Goal: Register for event/course: Sign up to attend an event or enroll in a course

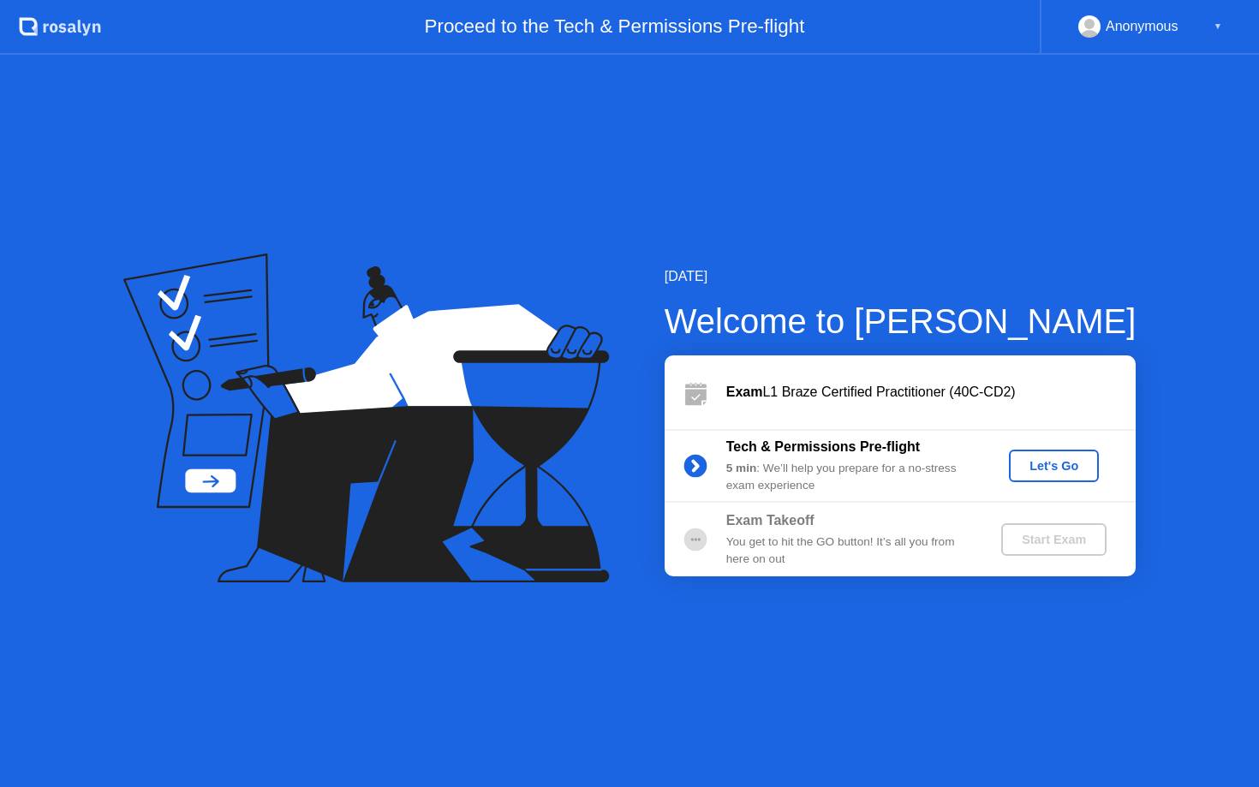
click at [1038, 468] on div "Let's Go" at bounding box center [1053, 466] width 76 height 14
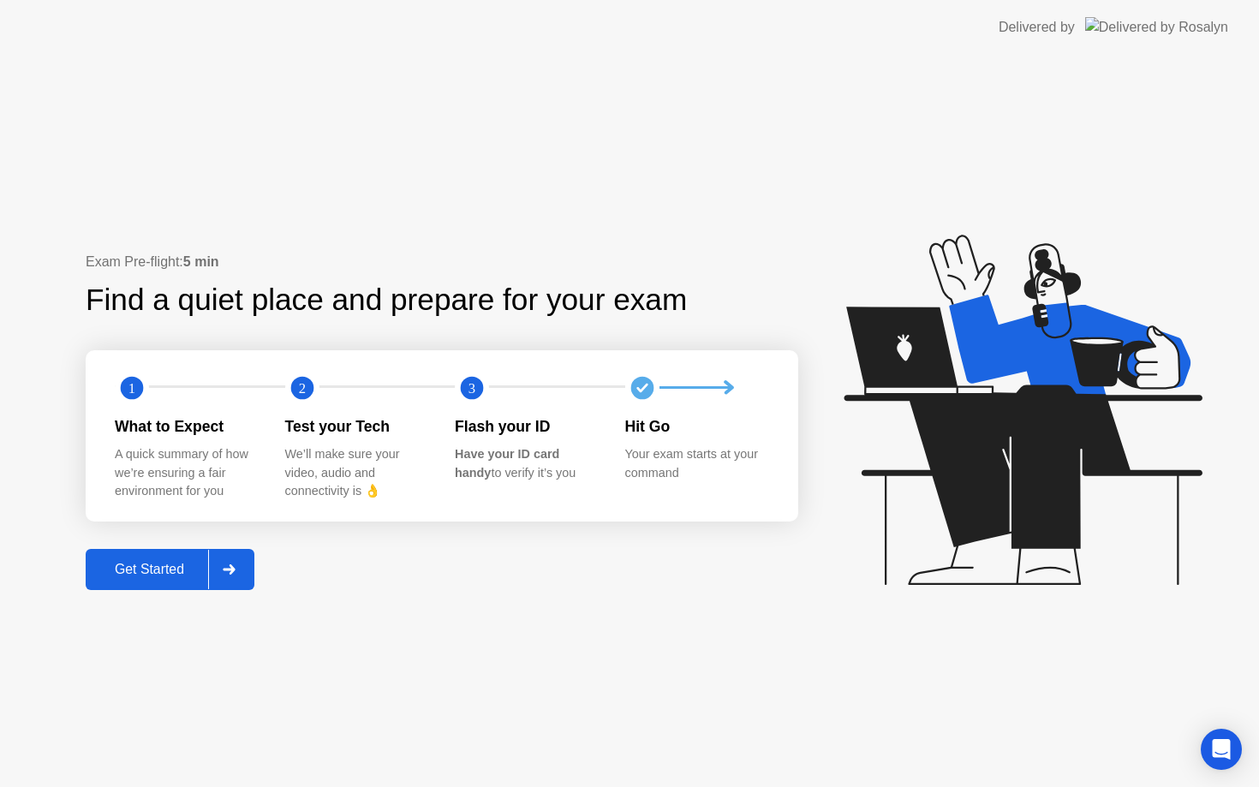
click at [168, 573] on div "Get Started" at bounding box center [149, 569] width 117 height 15
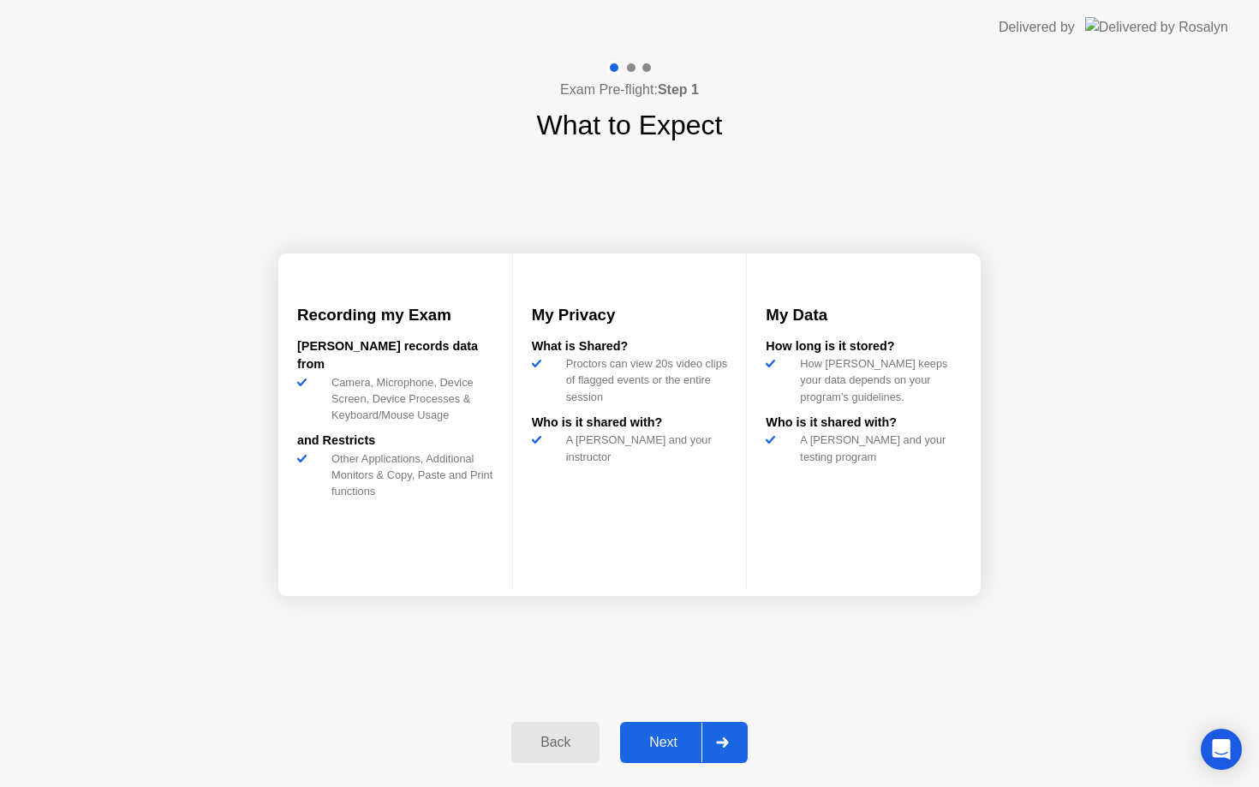
click at [678, 735] on div "Next" at bounding box center [663, 742] width 76 height 15
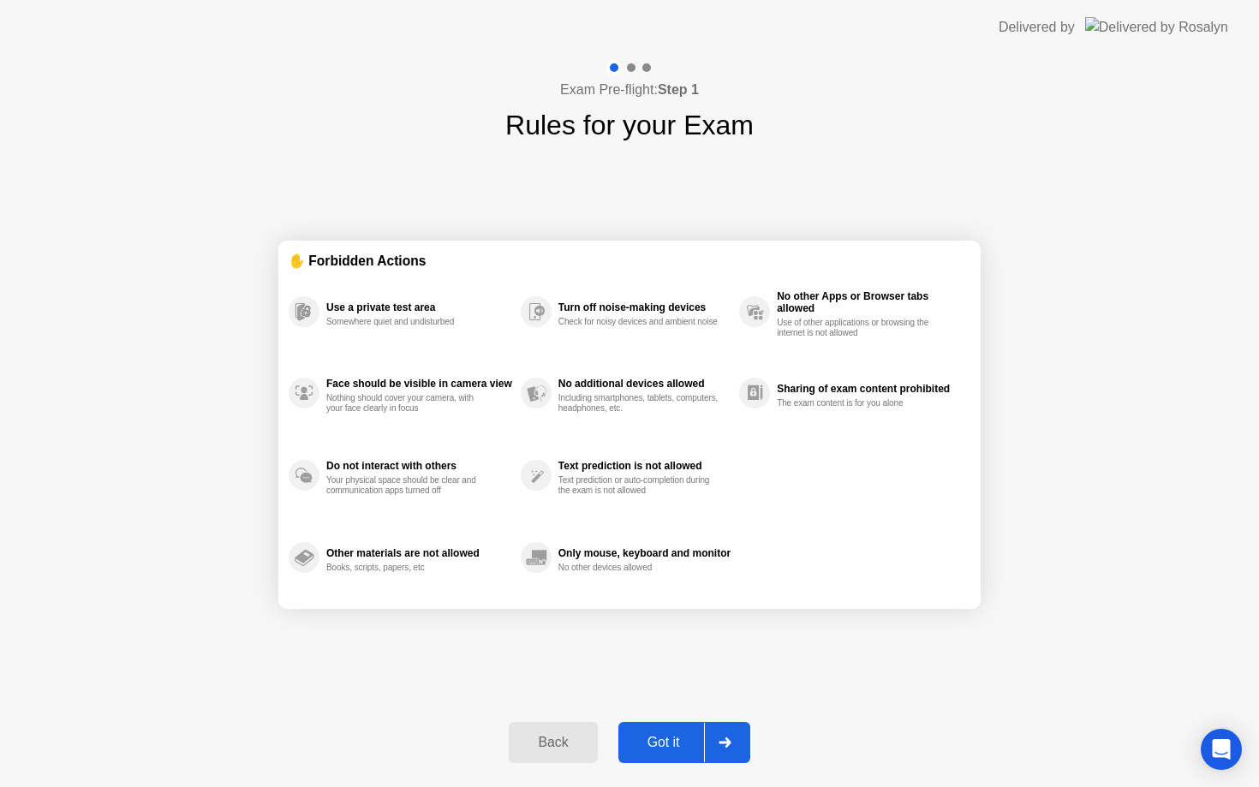
click at [681, 743] on div "Got it" at bounding box center [663, 742] width 80 height 15
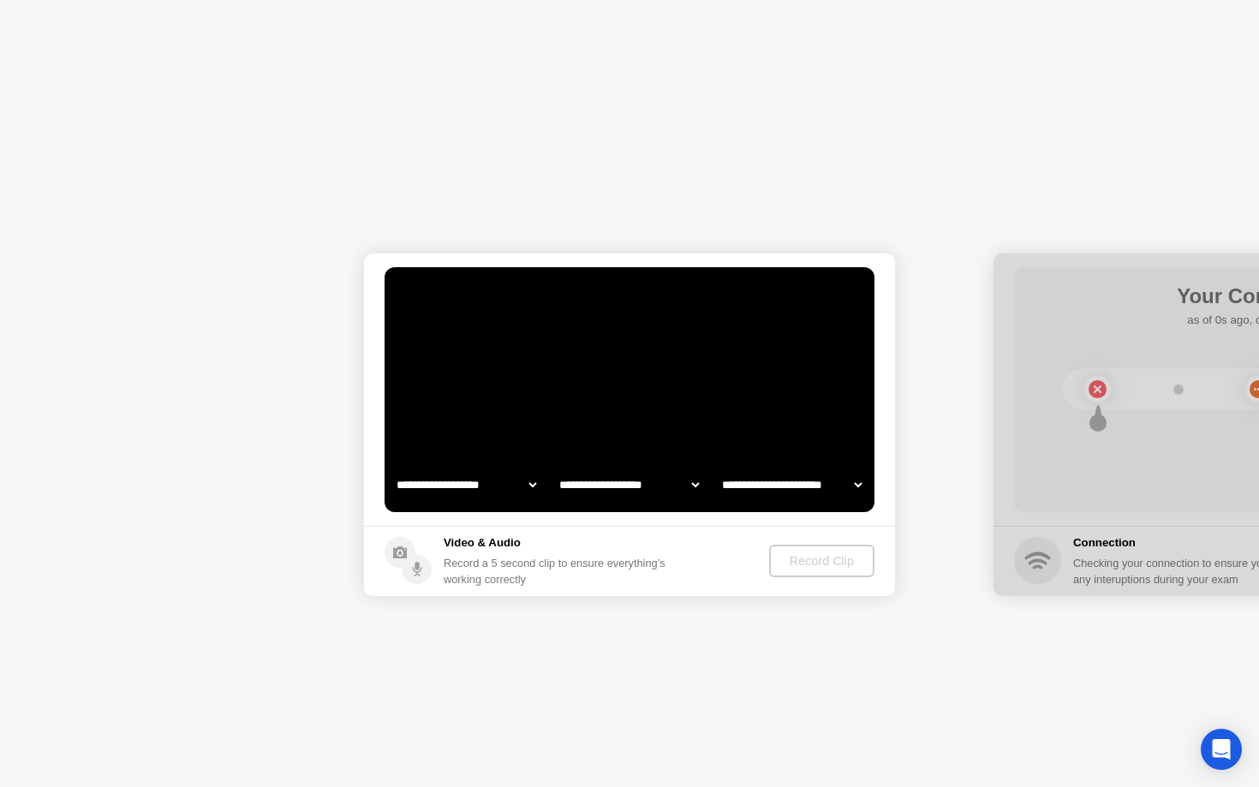
select select "**********"
select select "*******"
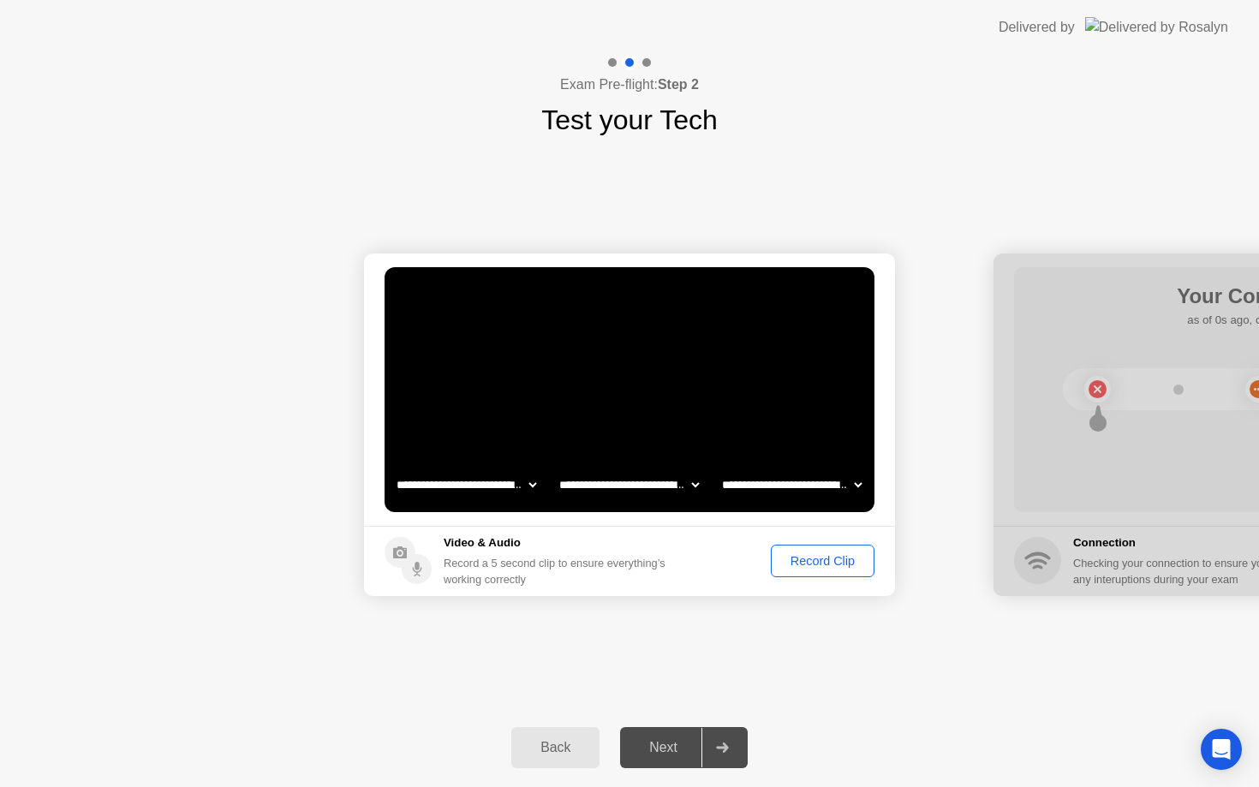
click at [827, 563] on div "Record Clip" at bounding box center [823, 561] width 92 height 14
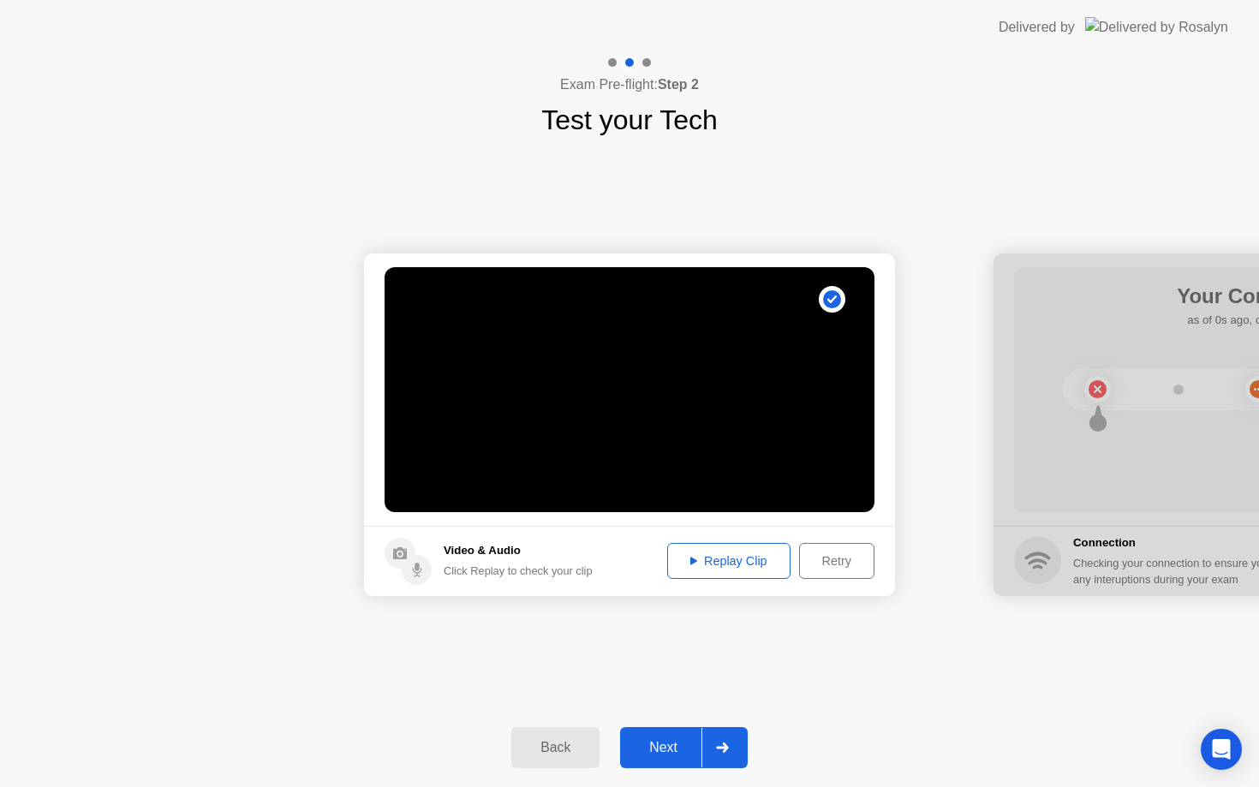
click at [678, 742] on div "Next" at bounding box center [663, 747] width 76 height 15
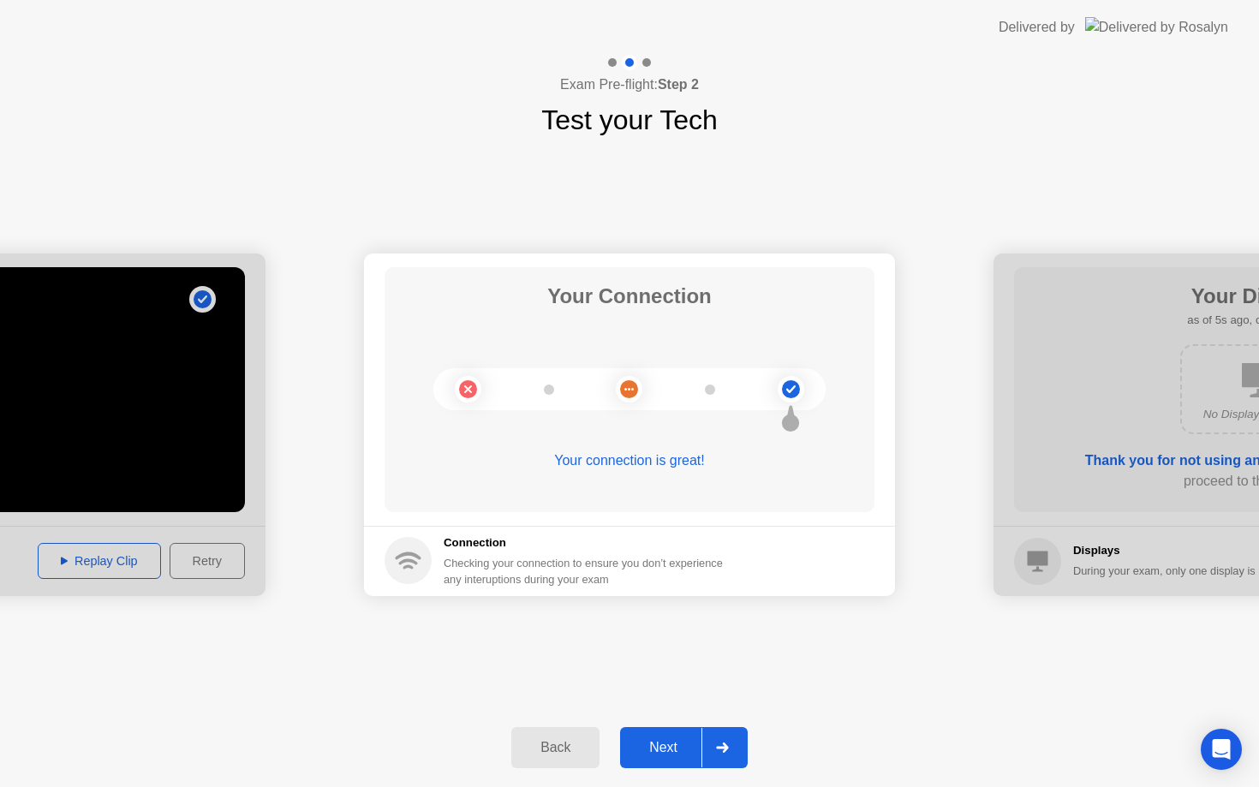
click at [680, 749] on div "Next" at bounding box center [663, 747] width 76 height 15
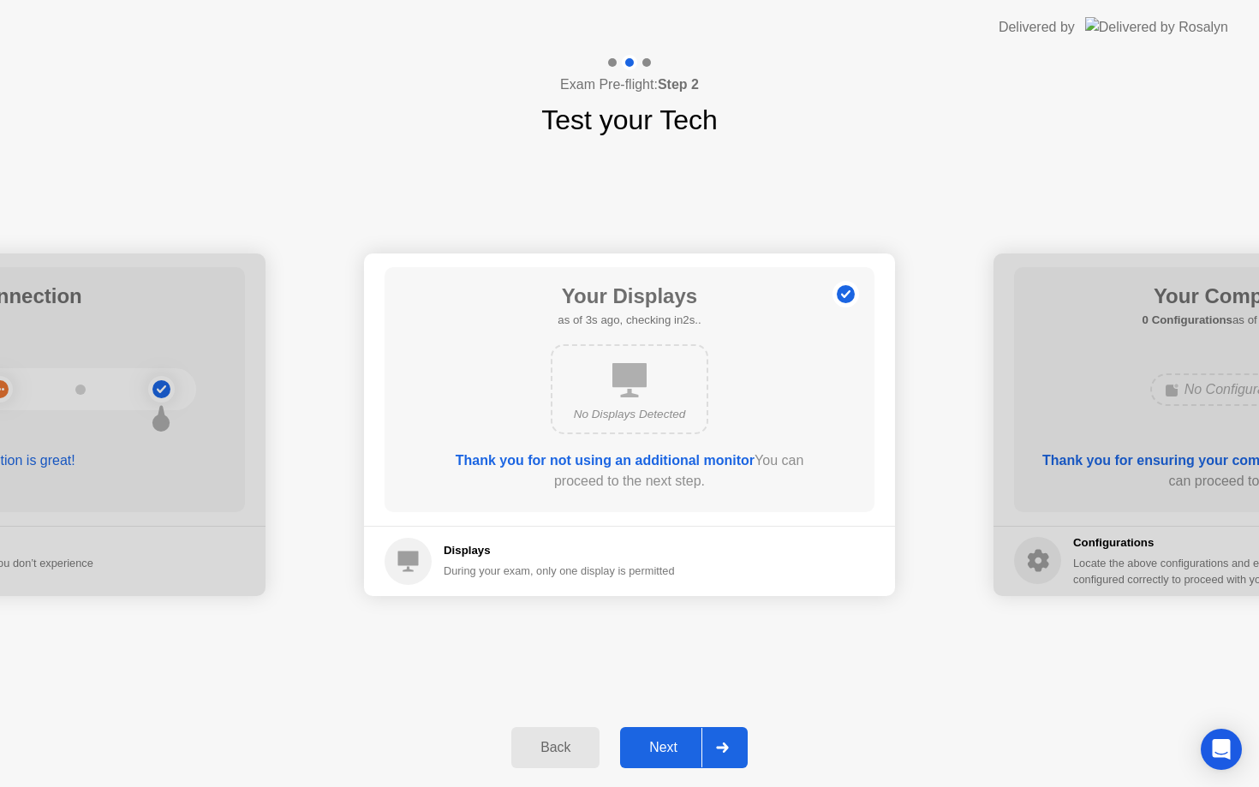
click at [680, 749] on div "Next" at bounding box center [663, 747] width 76 height 15
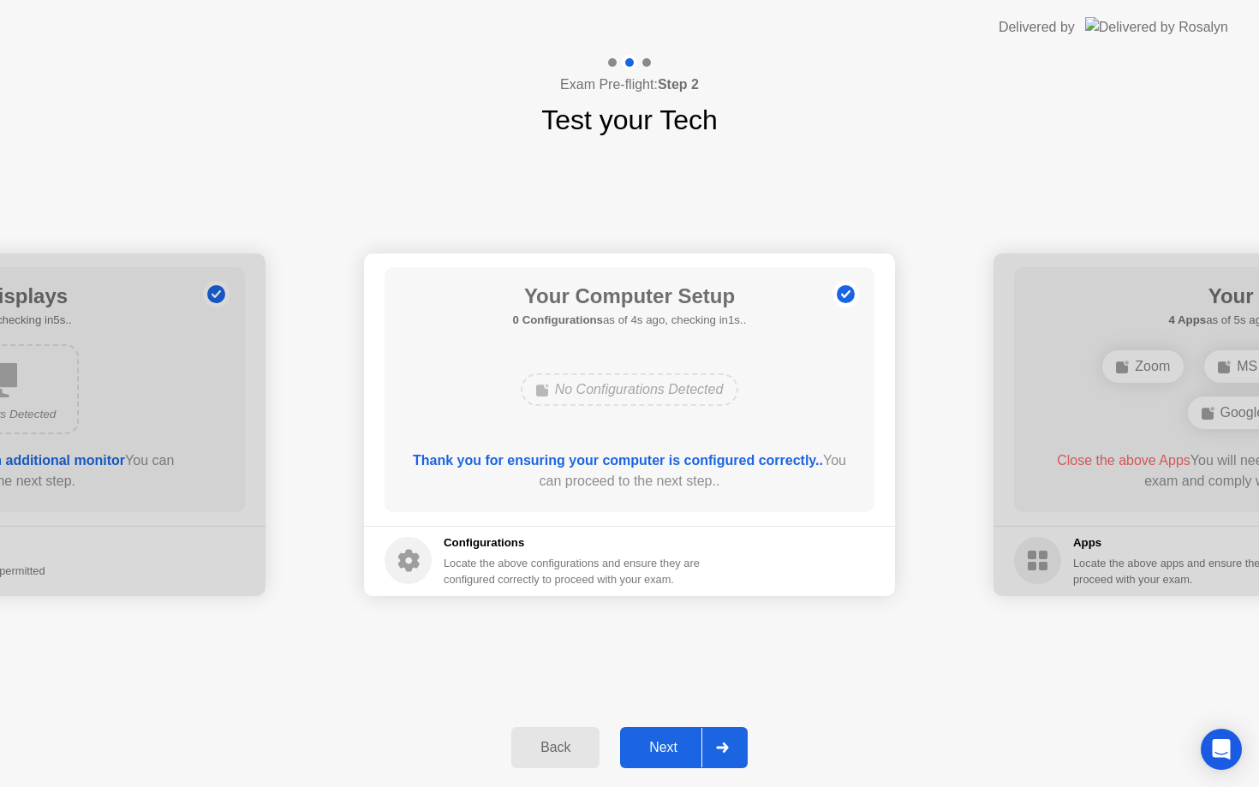
click at [680, 749] on div "Next" at bounding box center [663, 747] width 76 height 15
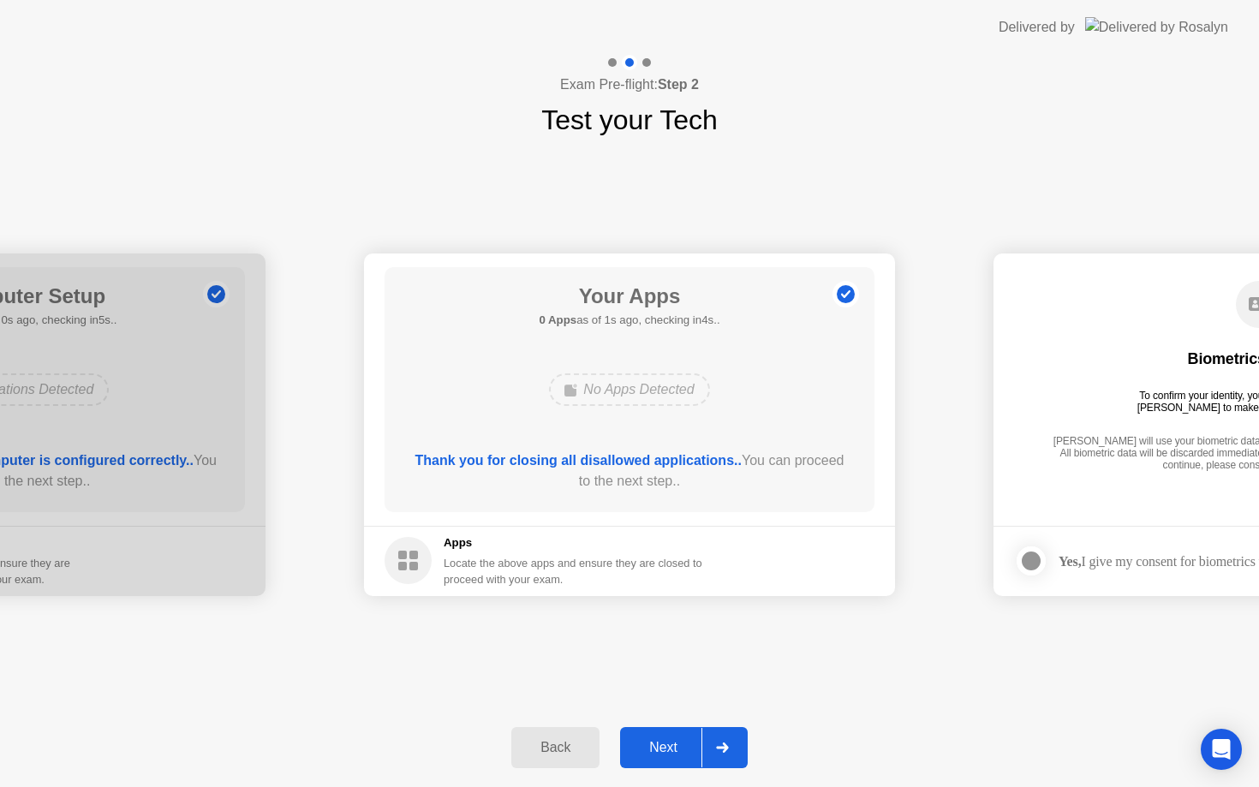
click at [665, 755] on div "Next" at bounding box center [663, 747] width 76 height 15
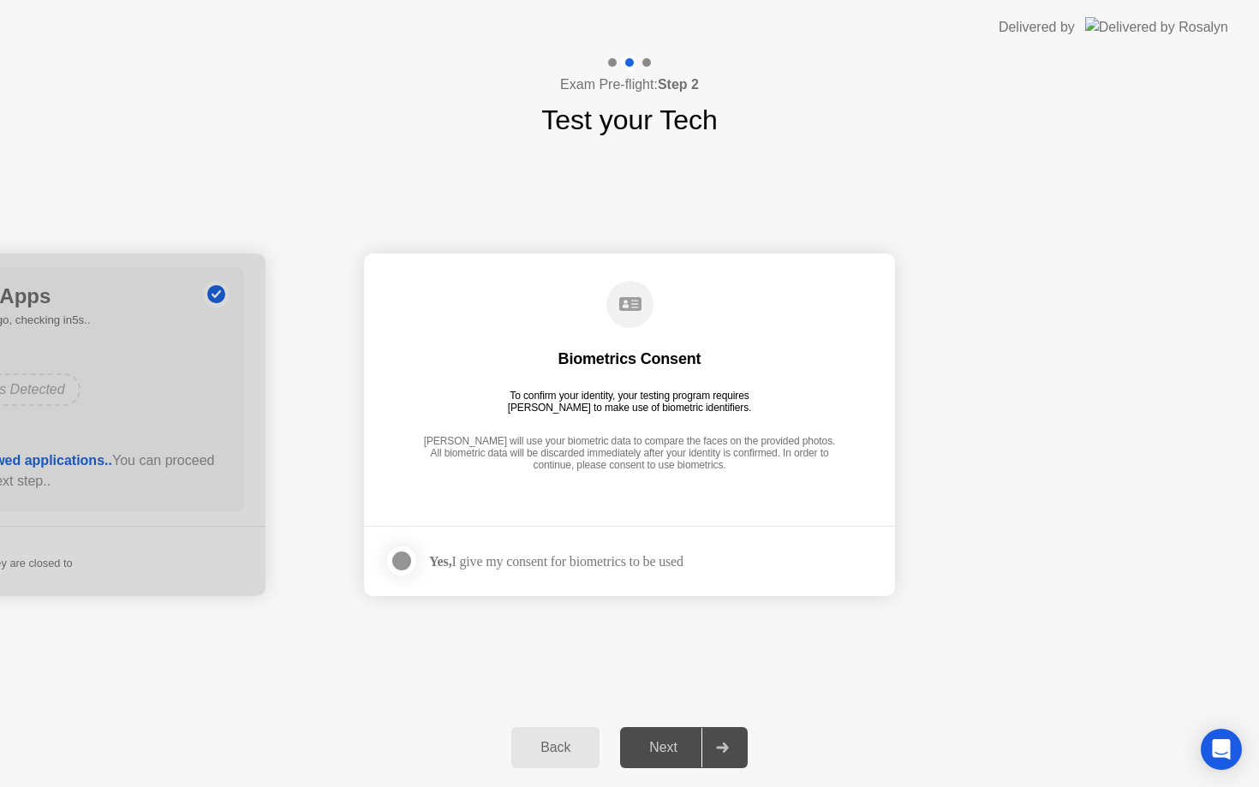
click at [401, 559] on div at bounding box center [401, 560] width 21 height 21
click at [679, 751] on div "Next" at bounding box center [663, 747] width 76 height 15
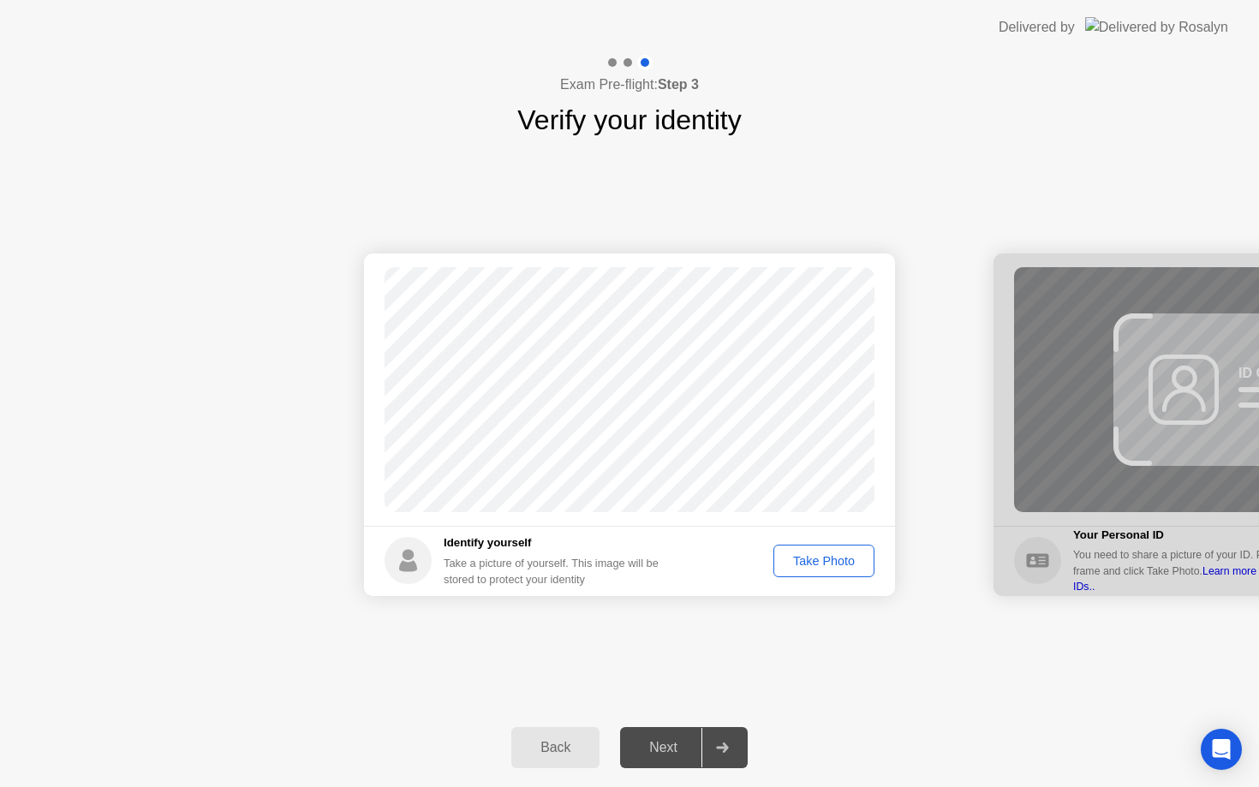
click at [816, 563] on div "Take Photo" at bounding box center [823, 561] width 89 height 14
click at [665, 747] on div "Next" at bounding box center [663, 747] width 76 height 15
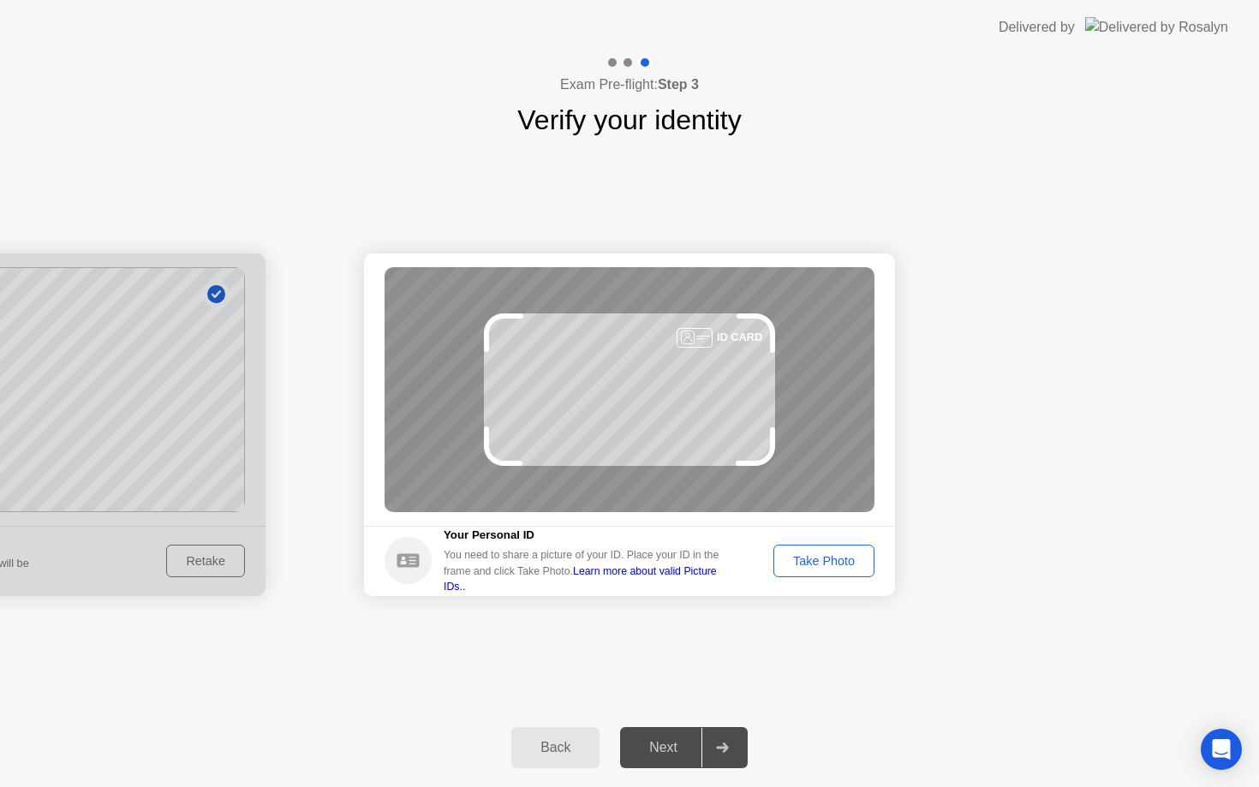
click at [788, 562] on div "Take Photo" at bounding box center [823, 561] width 89 height 14
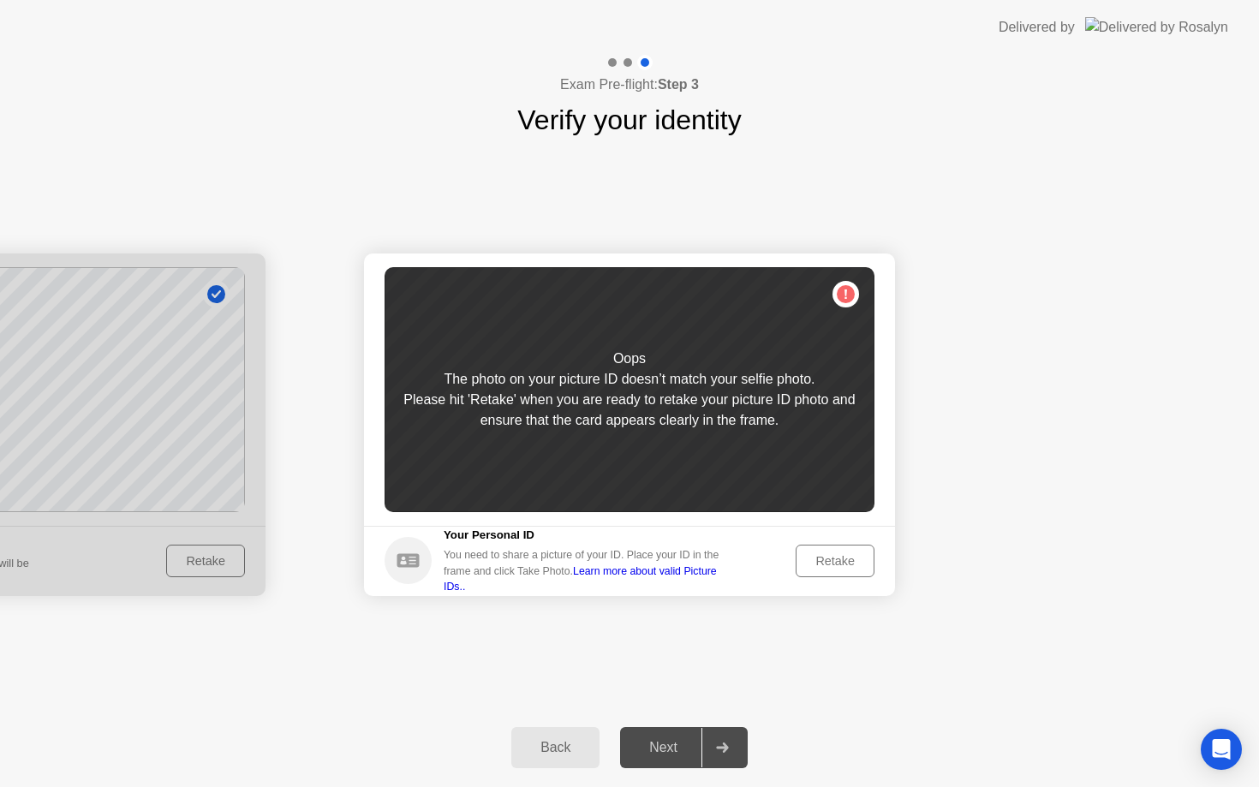
click at [843, 563] on div "Retake" at bounding box center [834, 561] width 67 height 14
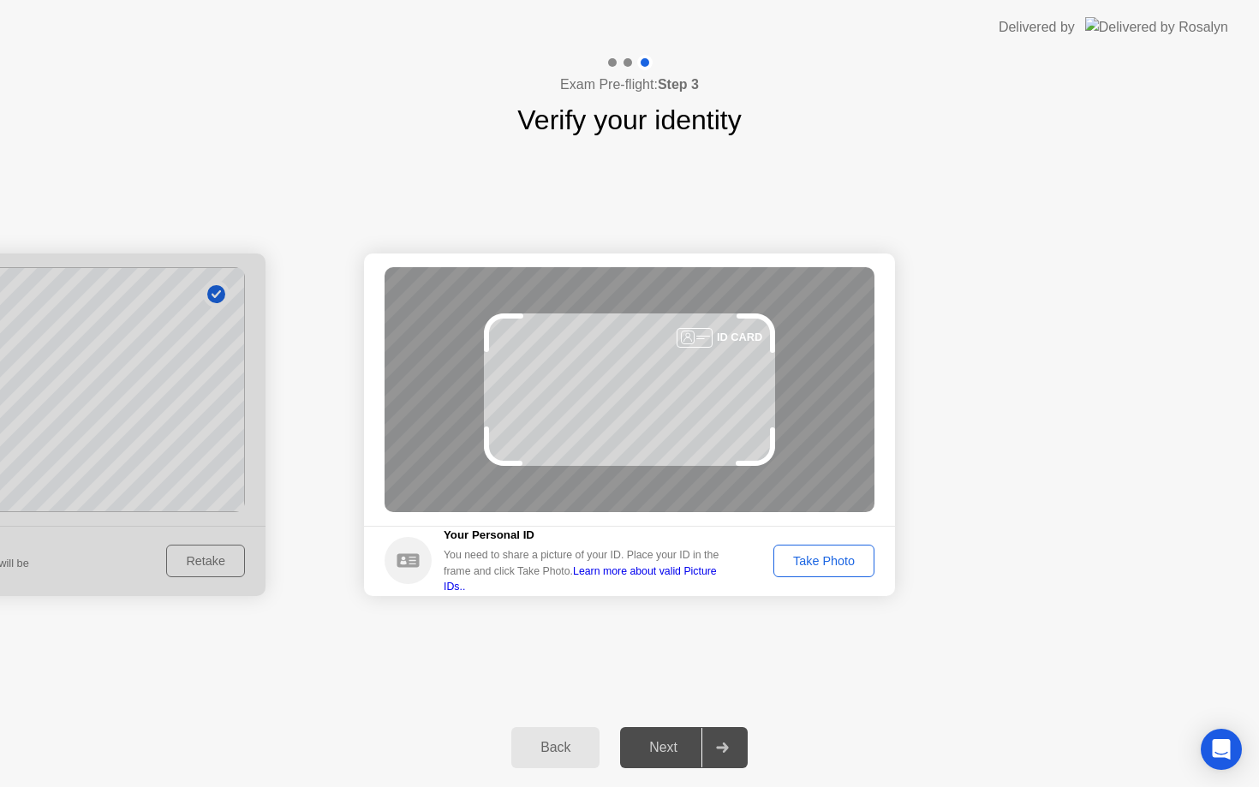
click at [223, 563] on div at bounding box center [0, 424] width 531 height 342
click at [562, 759] on button "Back" at bounding box center [555, 747] width 88 height 41
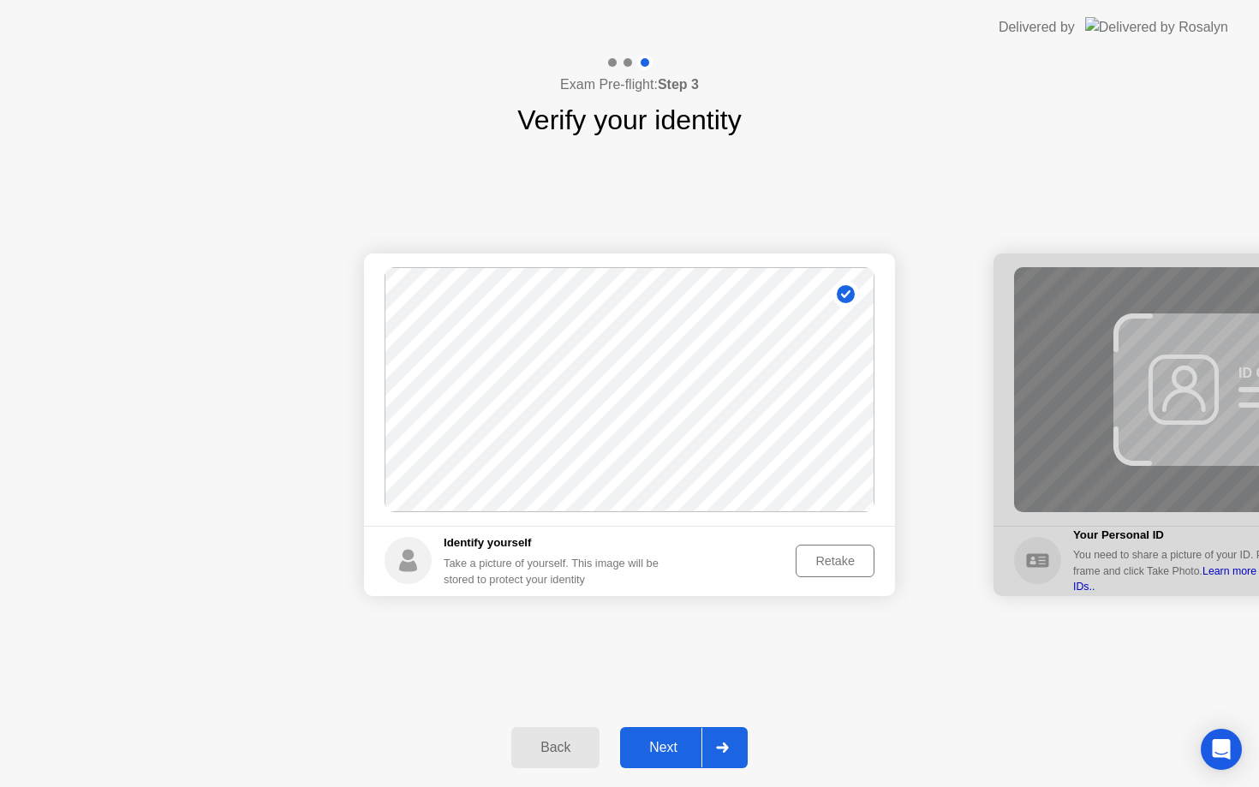
click at [832, 559] on div "Retake" at bounding box center [834, 561] width 67 height 14
click at [819, 562] on div "Take Photo" at bounding box center [823, 561] width 89 height 14
click at [665, 751] on div "Next" at bounding box center [663, 747] width 76 height 15
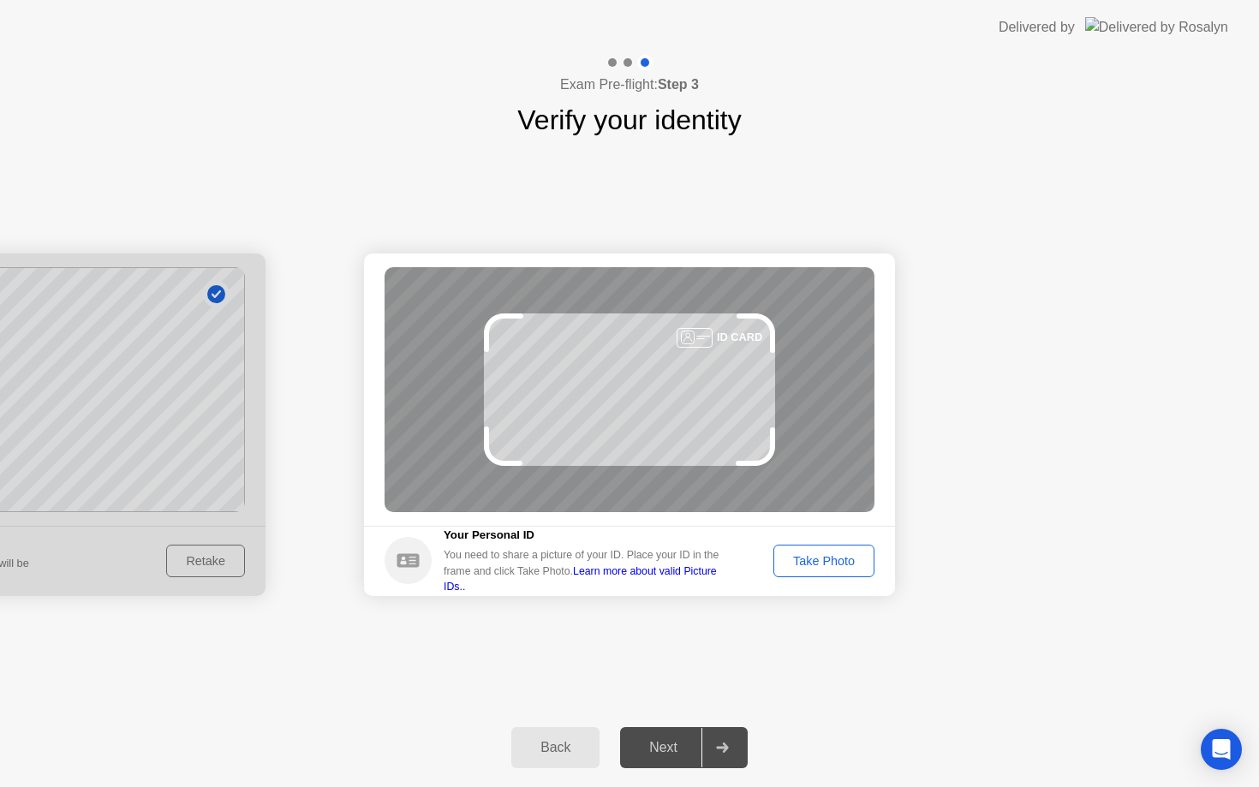
click at [819, 558] on div "Take Photo" at bounding box center [823, 561] width 89 height 14
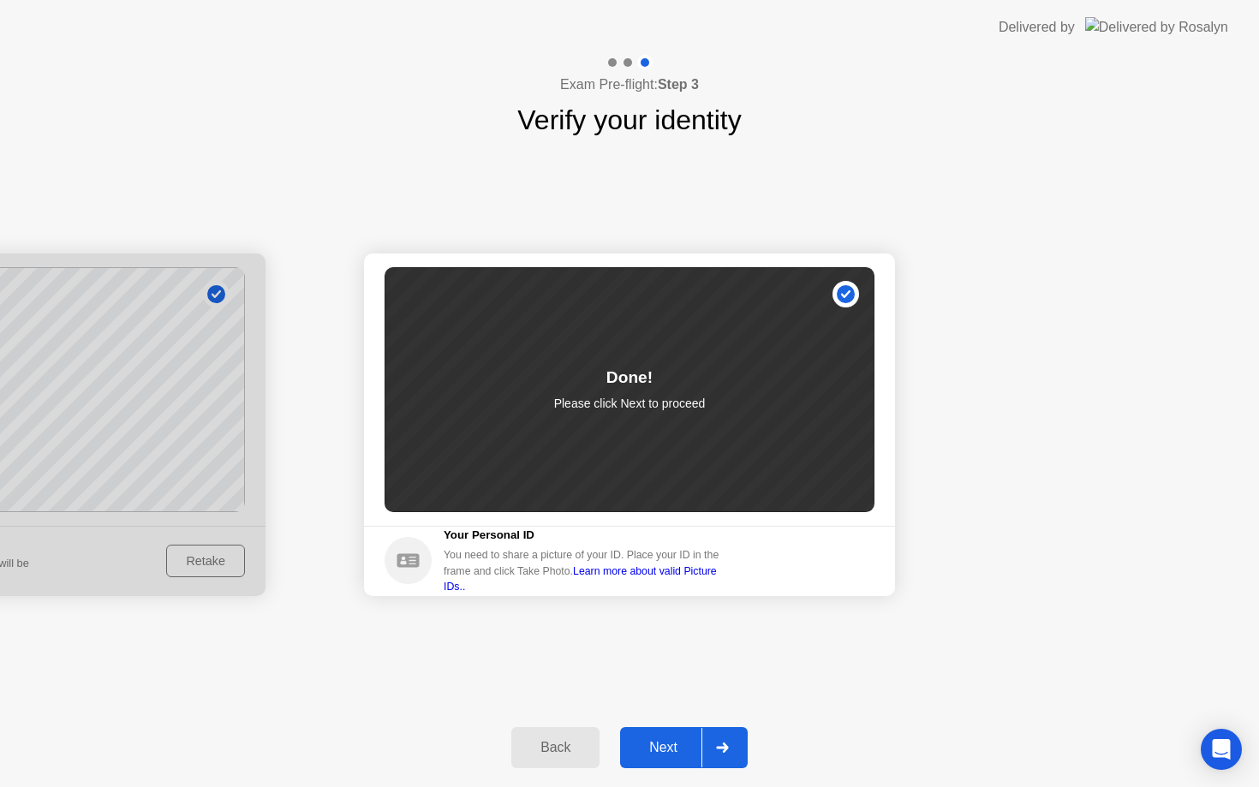
click at [672, 741] on div "Next" at bounding box center [663, 747] width 76 height 15
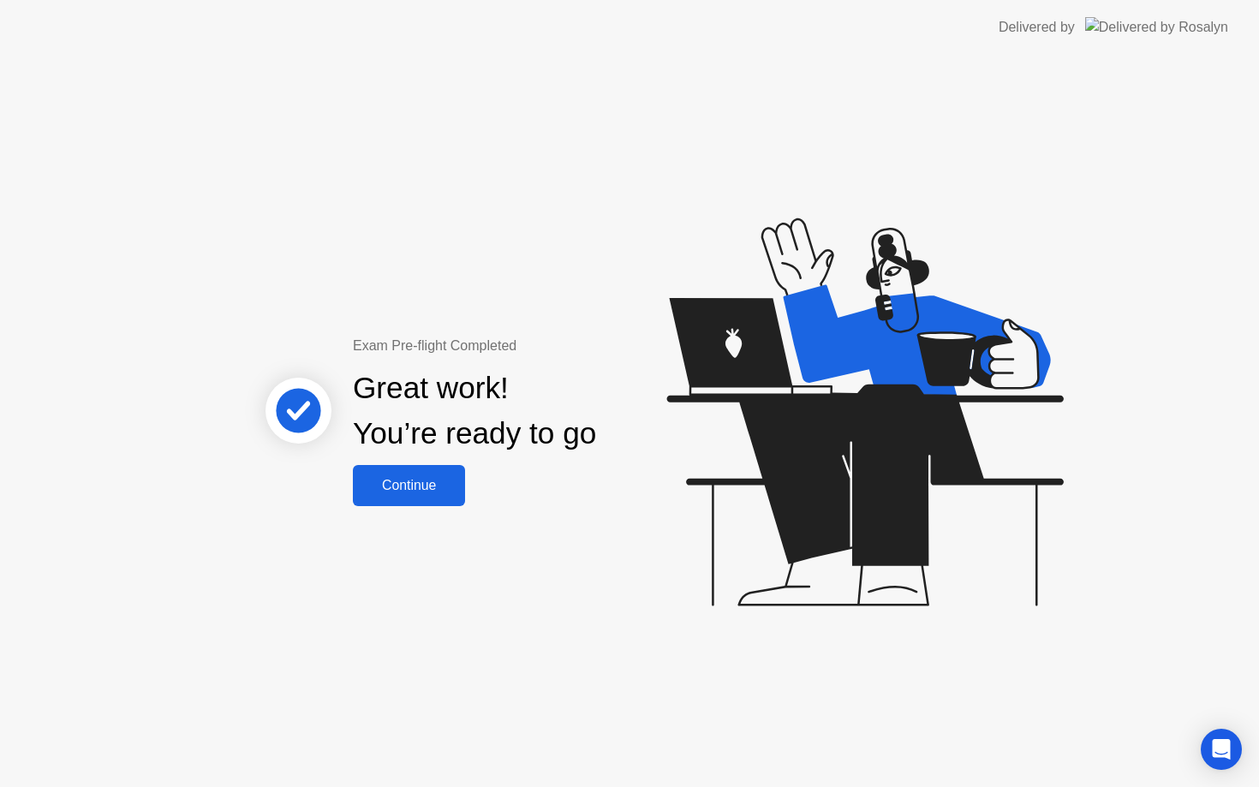
click at [407, 483] on div "Continue" at bounding box center [409, 485] width 102 height 15
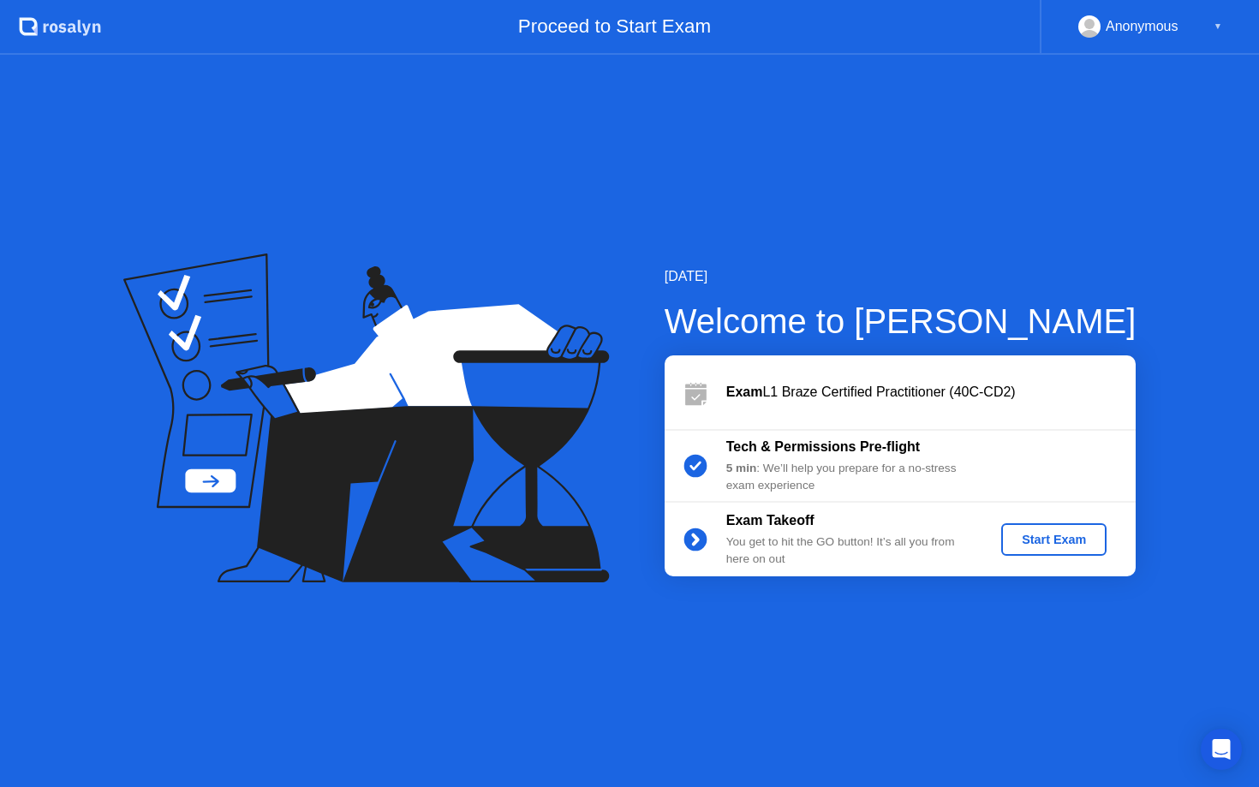
click at [1041, 533] on div "Start Exam" at bounding box center [1054, 540] width 92 height 14
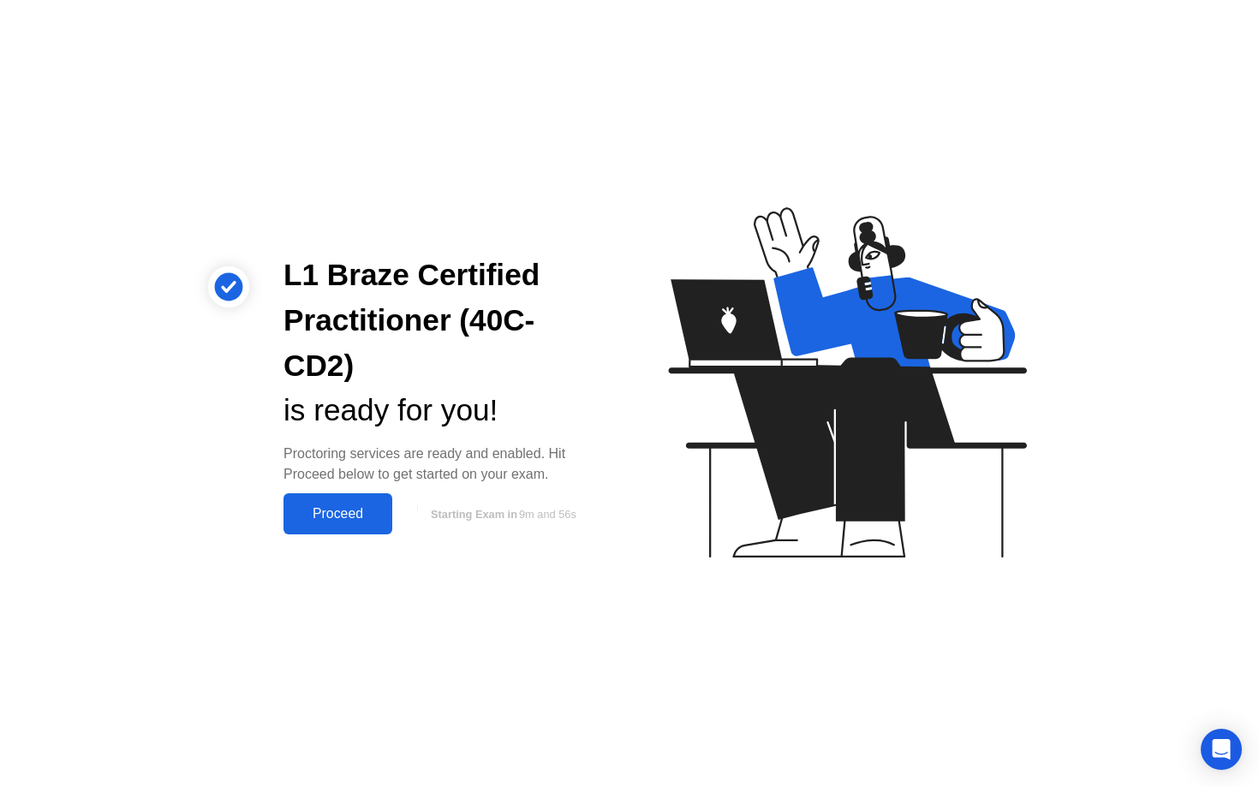
click at [360, 521] on div "Proceed" at bounding box center [338, 513] width 98 height 15
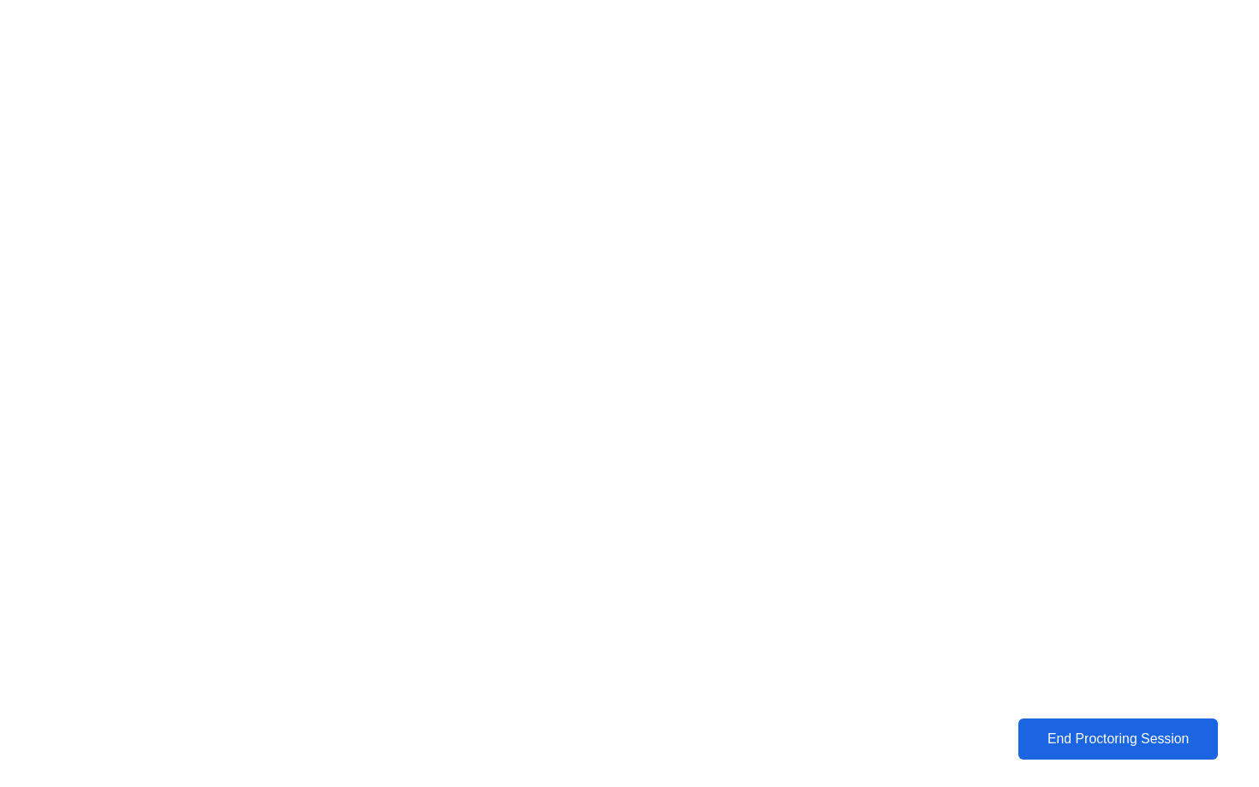
click at [1091, 747] on div "End Proctoring Session" at bounding box center [1117, 738] width 189 height 15
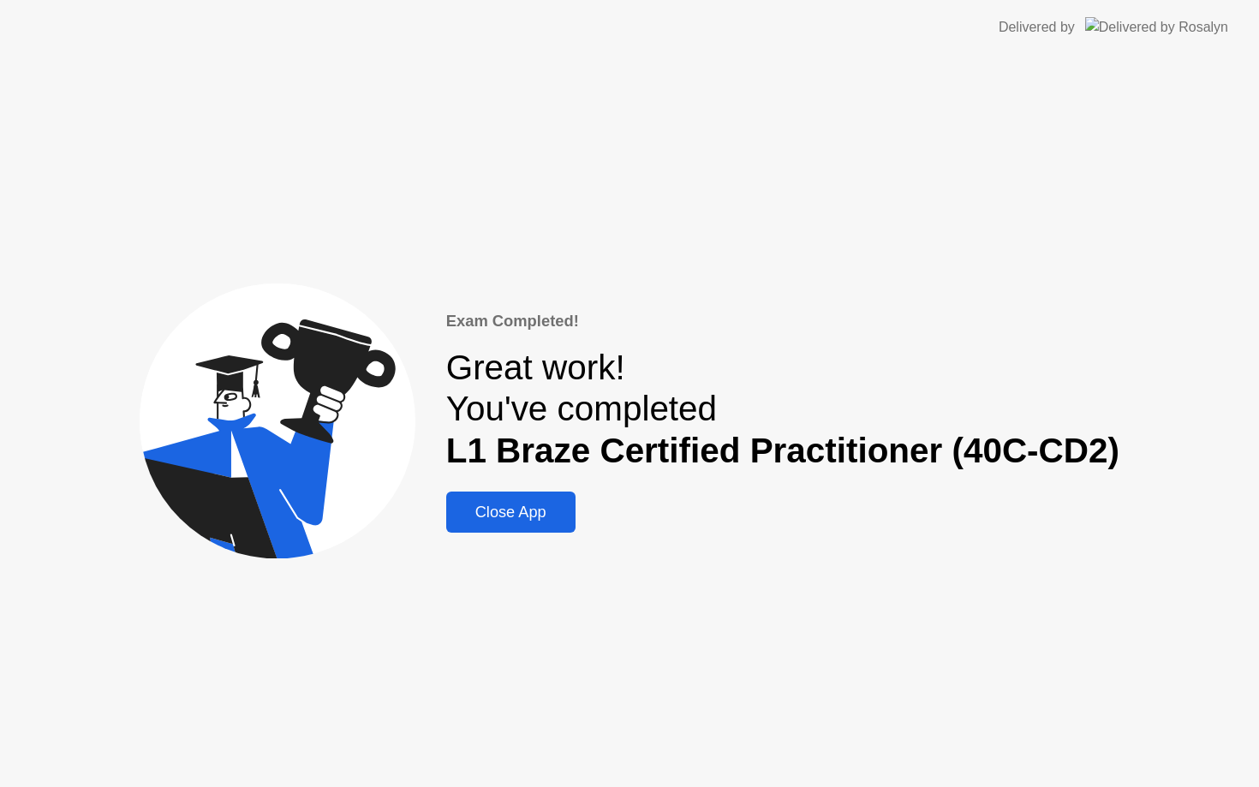
click at [509, 509] on div "Close App" at bounding box center [510, 512] width 119 height 18
